Goal: Task Accomplishment & Management: Manage account settings

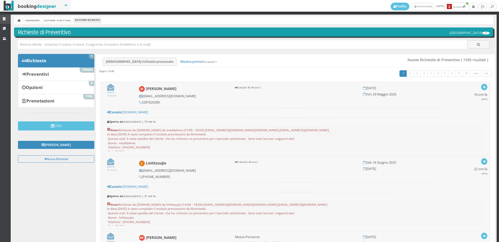
click at [3, 18] on icon at bounding box center [5, 18] width 4 height 3
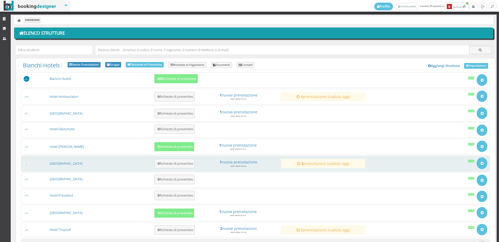
scroll to position [29, 0]
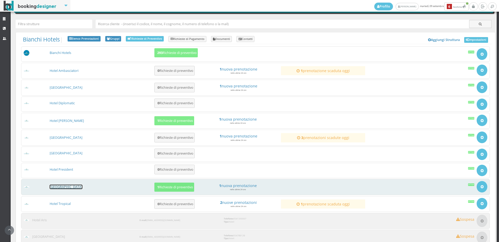
click at [68, 186] on link "[GEOGRAPHIC_DATA]" at bounding box center [66, 187] width 33 height 4
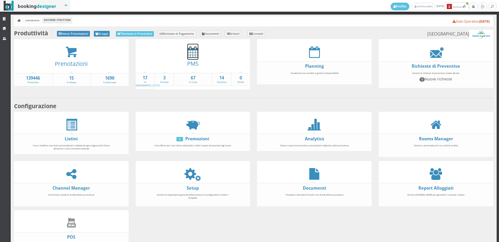
click at [190, 57] on icon at bounding box center [192, 52] width 11 height 12
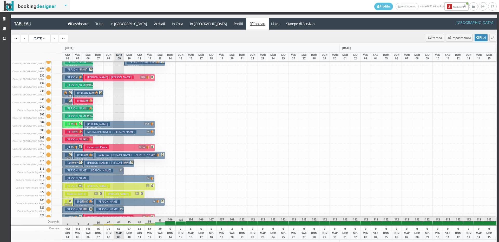
scroll to position [416, 0]
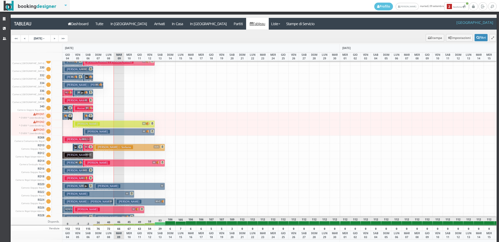
drag, startPoint x: 98, startPoint y: 132, endPoint x: 101, endPoint y: 134, distance: 3.3
click at [98, 132] on h3 "[PERSON_NAME]" at bounding box center [97, 132] width 25 height 4
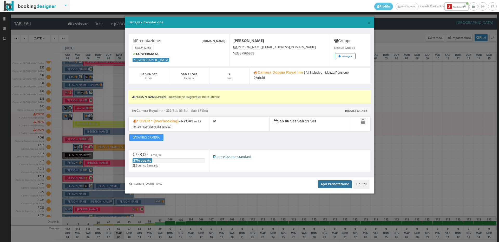
click at [334, 187] on link "Apri Prenotazione" at bounding box center [335, 185] width 34 height 8
click at [370, 24] on span "×" at bounding box center [369, 22] width 4 height 9
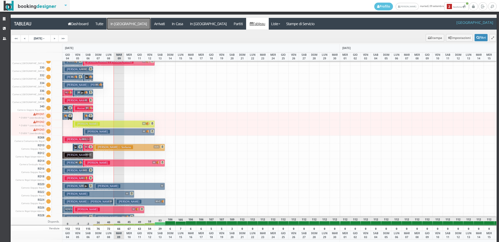
click at [118, 22] on a=pms-arrival-reservations"] "In [GEOGRAPHIC_DATA]" at bounding box center [129, 24] width 44 height 12
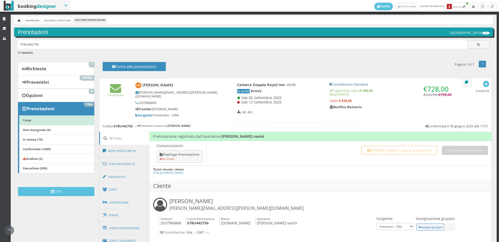
scroll to position [144, 0]
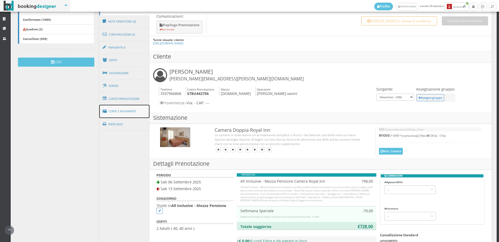
click at [106, 107] on icon at bounding box center [106, 111] width 6 height 8
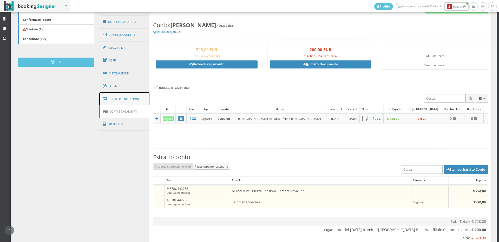
click at [112, 96] on link "Conto Prenotazione" at bounding box center [124, 99] width 50 height 14
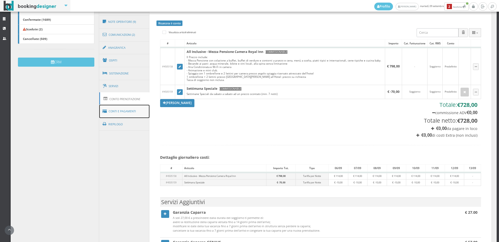
click at [109, 106] on link "Conti e Pagamenti" at bounding box center [124, 111] width 50 height 13
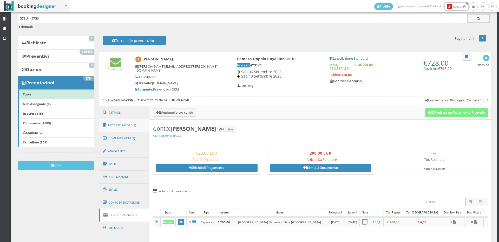
scroll to position [0, 0]
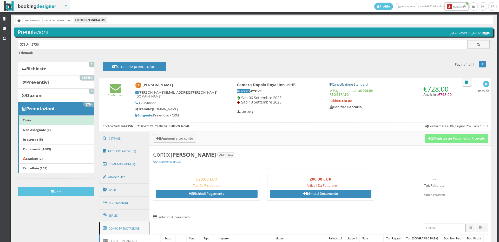
click at [113, 223] on link "Conto Prenotazione" at bounding box center [124, 229] width 50 height 14
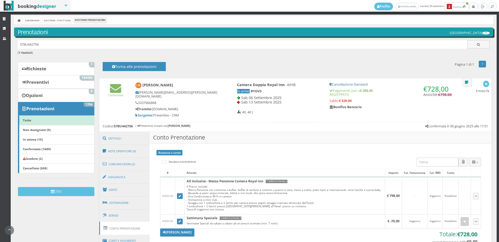
scroll to position [58, 0]
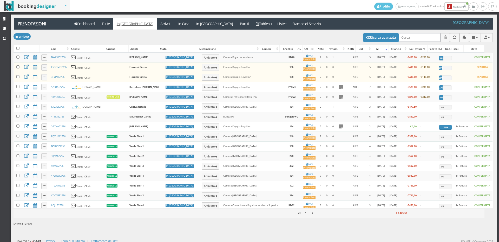
click at [420, 32] on div "Modifica selezionati: Segna come "Arrivato" Segna come "Alloggiato" Segna come …" at bounding box center [253, 37] width 479 height 15
click at [418, 38] on input "search" at bounding box center [419, 37] width 42 height 9
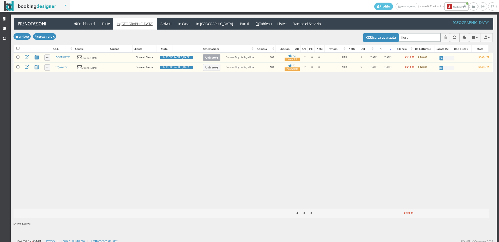
type input "fioru"
click at [203, 58] on button "Arrivato" at bounding box center [211, 57] width 17 height 7
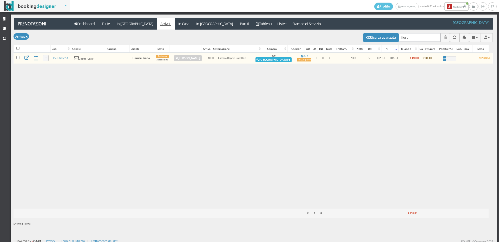
click at [272, 58] on button "[GEOGRAPHIC_DATA]" at bounding box center [273, 59] width 36 height 5
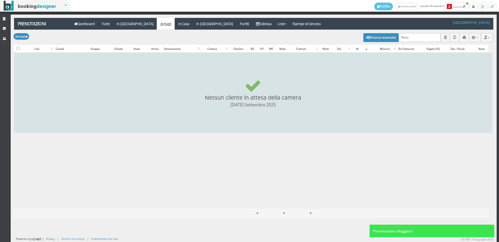
checkbox input "false"
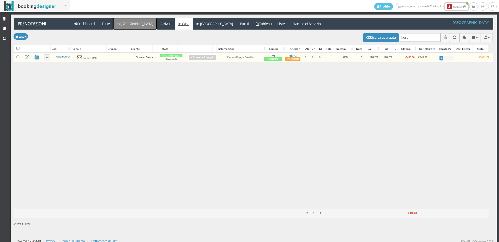
click at [122, 25] on link "In [GEOGRAPHIC_DATA]" at bounding box center [135, 24] width 44 height 12
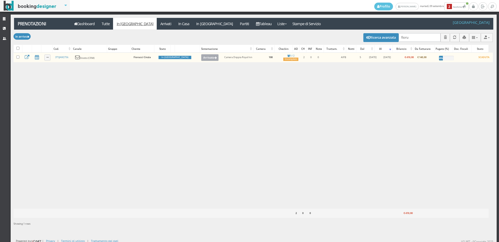
click at [201, 57] on button "Arrivato" at bounding box center [209, 57] width 17 height 7
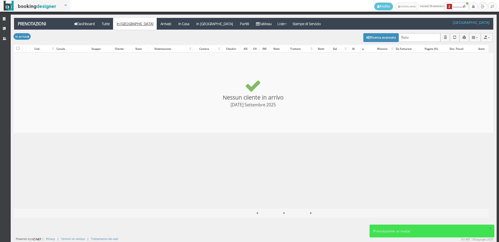
checkbox input "false"
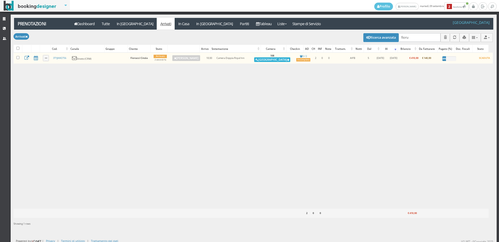
click at [271, 59] on button "Alloggia" at bounding box center [272, 59] width 36 height 5
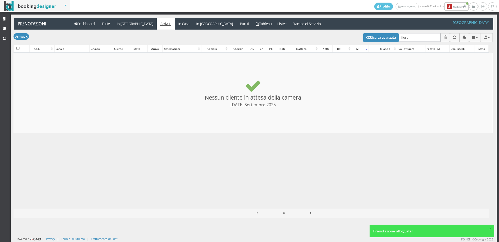
checkbox input "false"
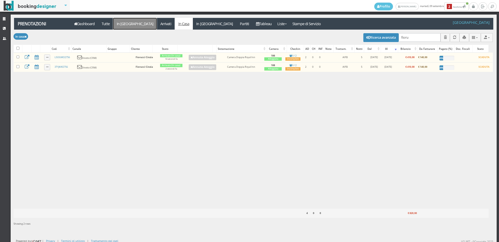
click at [126, 23] on link "In [GEOGRAPHIC_DATA]" at bounding box center [135, 24] width 44 height 12
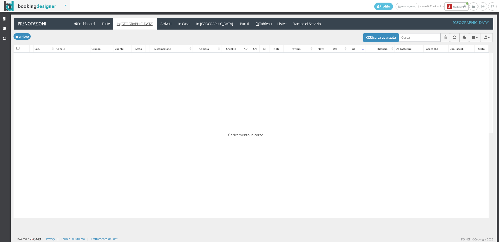
checkbox input "false"
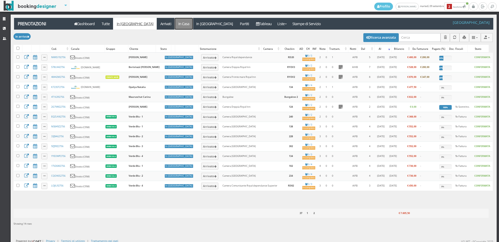
click at [175, 21] on link "In Casa" at bounding box center [184, 24] width 18 height 12
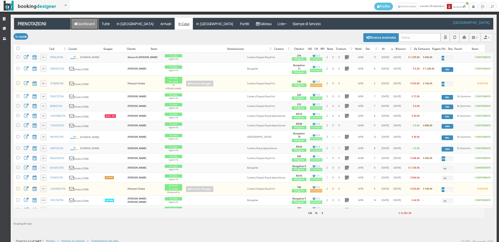
click at [85, 23] on link "Dashboard" at bounding box center [85, 24] width 28 height 12
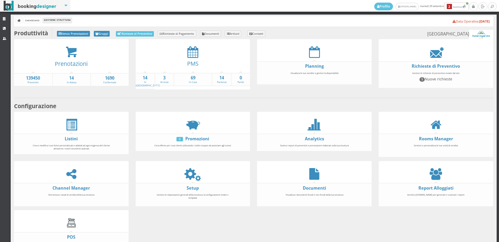
click at [185, 52] on div at bounding box center [193, 52] width 115 height 12
click at [187, 52] on icon at bounding box center [192, 52] width 11 height 12
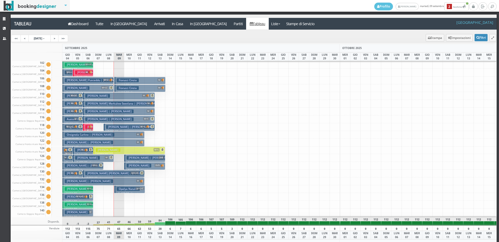
click at [128, 88] on h3 "Fiorucci Cinzia" at bounding box center [128, 88] width 22 height 4
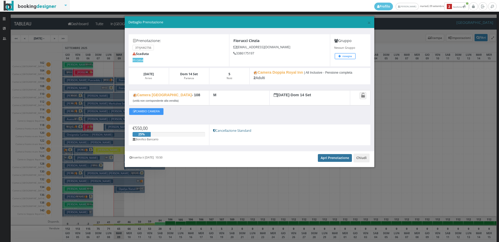
click at [342, 158] on link "Apri Prenotazione" at bounding box center [335, 158] width 34 height 8
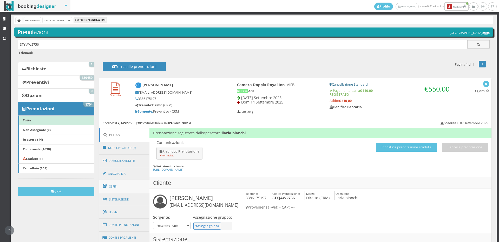
scroll to position [58, 0]
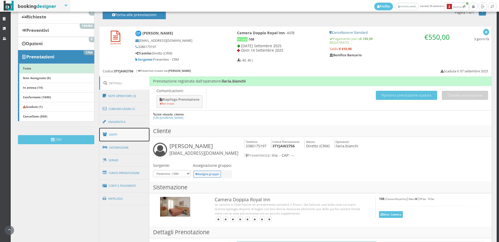
click at [122, 136] on link "Ospiti" at bounding box center [124, 135] width 50 height 14
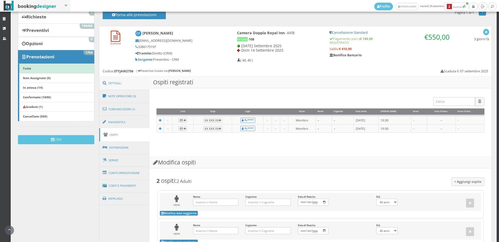
scroll to position [0, 0]
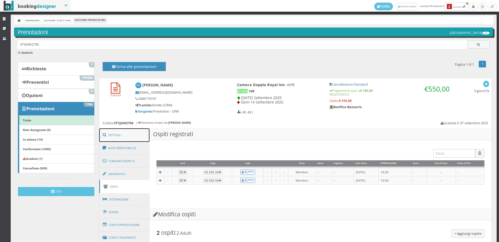
click at [118, 132] on link "Dettagli" at bounding box center [124, 136] width 50 height 14
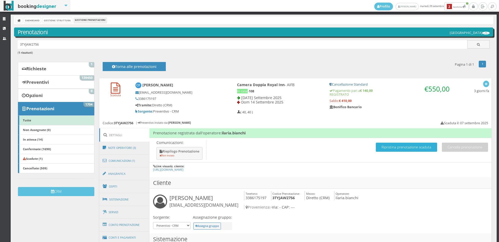
click at [392, 144] on button "Ripristina prenotazione scaduta" at bounding box center [406, 147] width 61 height 9
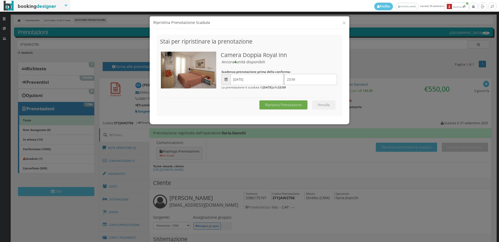
click at [291, 104] on button "Ripristina Prenotazione" at bounding box center [283, 105] width 48 height 9
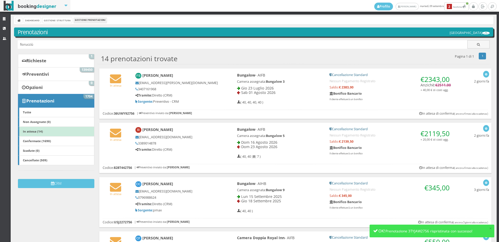
type input "fiorucciù"
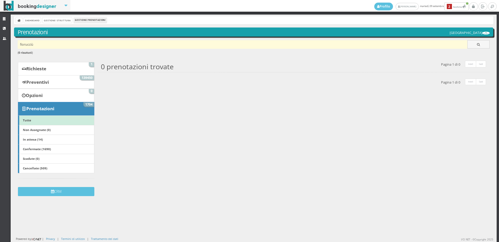
click at [38, 44] on input "fiorucciù" at bounding box center [243, 44] width 450 height 9
type input "fiorucci"
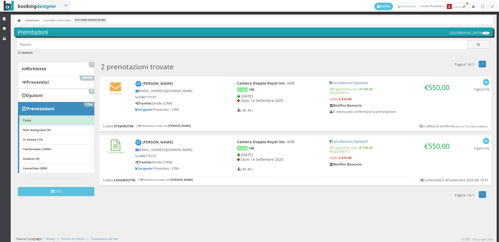
click at [128, 93] on div "In attesa" at bounding box center [115, 88] width 33 height 19
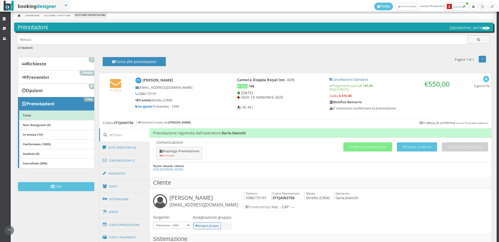
scroll to position [92, 0]
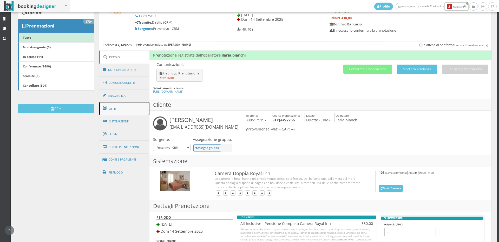
click at [114, 109] on link "Ospiti" at bounding box center [124, 109] width 50 height 14
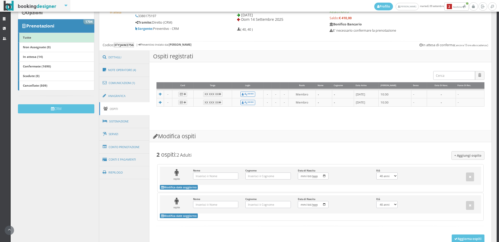
scroll to position [34, 0]
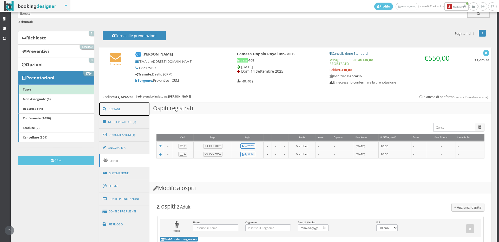
click at [125, 114] on link "Dettagli" at bounding box center [124, 110] width 50 height 14
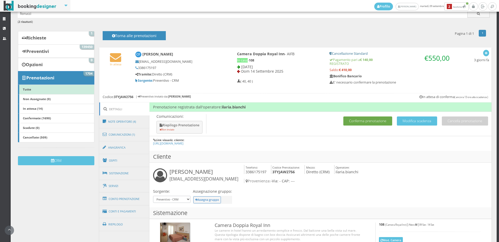
click at [371, 121] on button "Conferma prenotazione" at bounding box center [367, 121] width 49 height 9
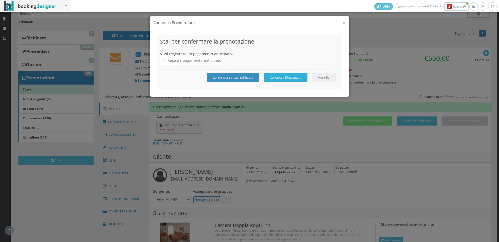
click at [297, 75] on button "Componi Messaggio" at bounding box center [285, 77] width 43 height 9
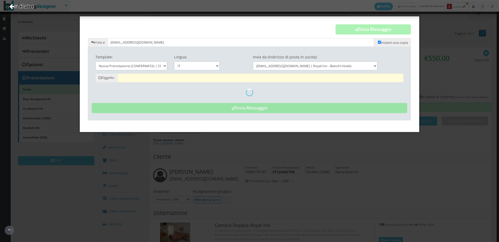
type input "Prenotazione Confermata - Hotel Royal Inn - Cinzia Fiorucci"
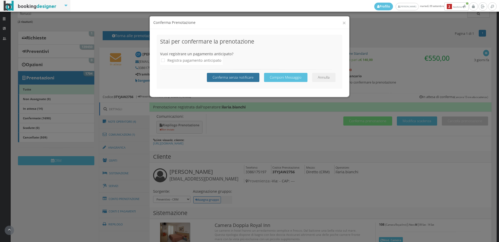
click at [241, 73] on button "Conferma senza notificare" at bounding box center [233, 77] width 52 height 9
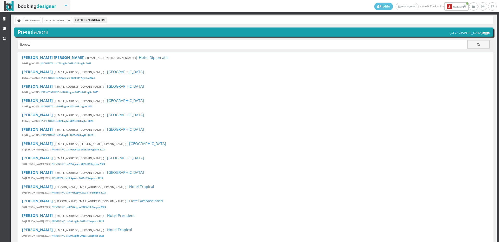
type input "fiorucci"
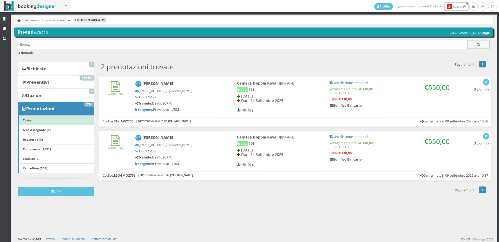
click at [112, 107] on div "Confermata [PERSON_NAME] [EMAIL_ADDRESS][DOMAIN_NAME] 3386175197 Tramite: Diret…" at bounding box center [295, 96] width 392 height 38
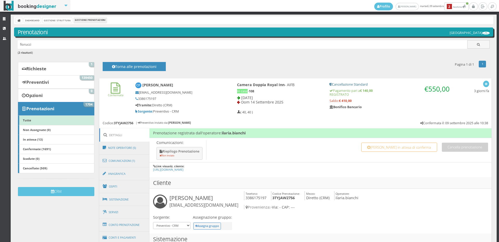
scroll to position [58, 0]
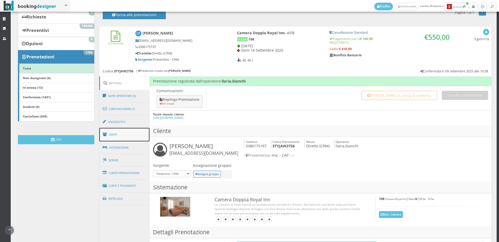
click at [122, 136] on link "Ospiti" at bounding box center [124, 135] width 50 height 14
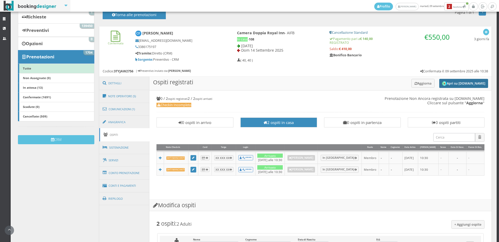
click at [453, 85] on button "Apri su [DOMAIN_NAME]" at bounding box center [463, 83] width 49 height 9
click at [420, 76] on div "Confermata [PERSON_NAME] [EMAIL_ADDRESS][DOMAIN_NAME] 3386175197 Tramite: Diret…" at bounding box center [295, 51] width 392 height 50
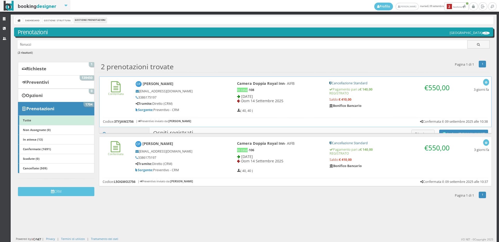
scroll to position [0, 0]
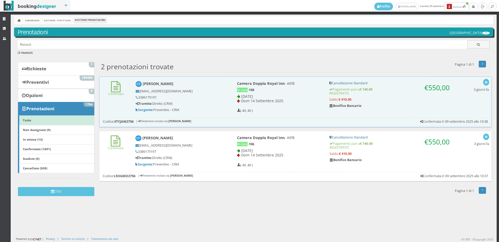
click at [117, 88] on link "Nessuna email di conferma al cliente Confermata" at bounding box center [116, 92] width 16 height 8
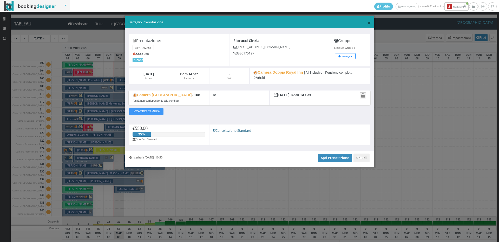
click at [369, 21] on span "×" at bounding box center [369, 22] width 4 height 9
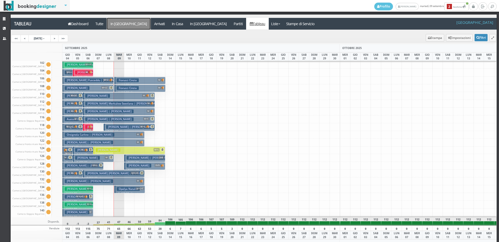
click at [119, 23] on a=pms-arrival-reservations"] "In [GEOGRAPHIC_DATA]" at bounding box center [129, 24] width 44 height 12
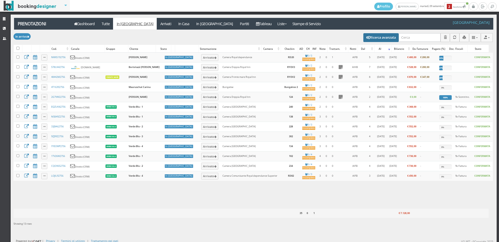
click at [371, 38] on button "Ricerca avanzata" at bounding box center [380, 37] width 35 height 9
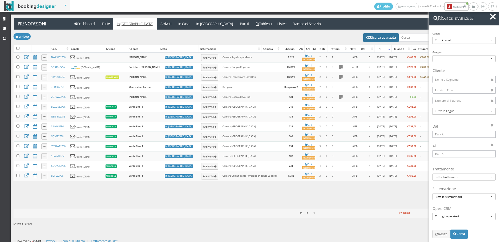
click at [450, 136] on input at bounding box center [463, 134] width 63 height 7
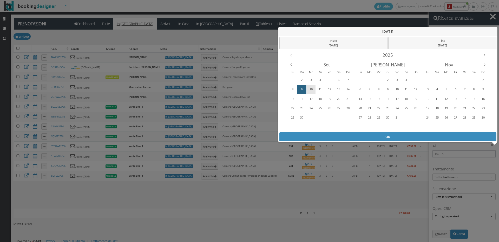
click at [309, 89] on div "10" at bounding box center [311, 89] width 8 height 8
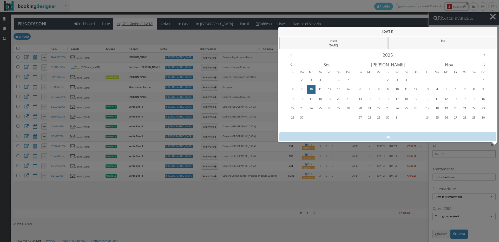
click at [309, 89] on div "10" at bounding box center [311, 89] width 8 height 8
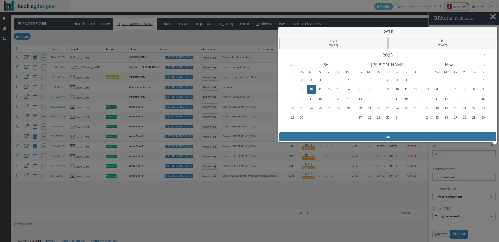
click at [344, 139] on div "OK" at bounding box center [387, 136] width 217 height 9
type input "10/09/2025 - 10/09/2025"
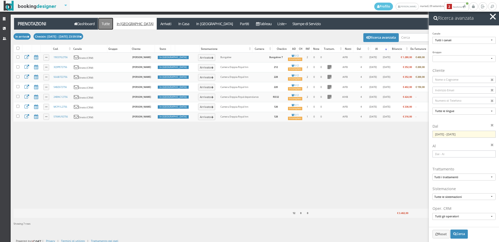
click at [105, 22] on link "Tutte" at bounding box center [105, 24] width 15 height 12
